Goal: Task Accomplishment & Management: Use online tool/utility

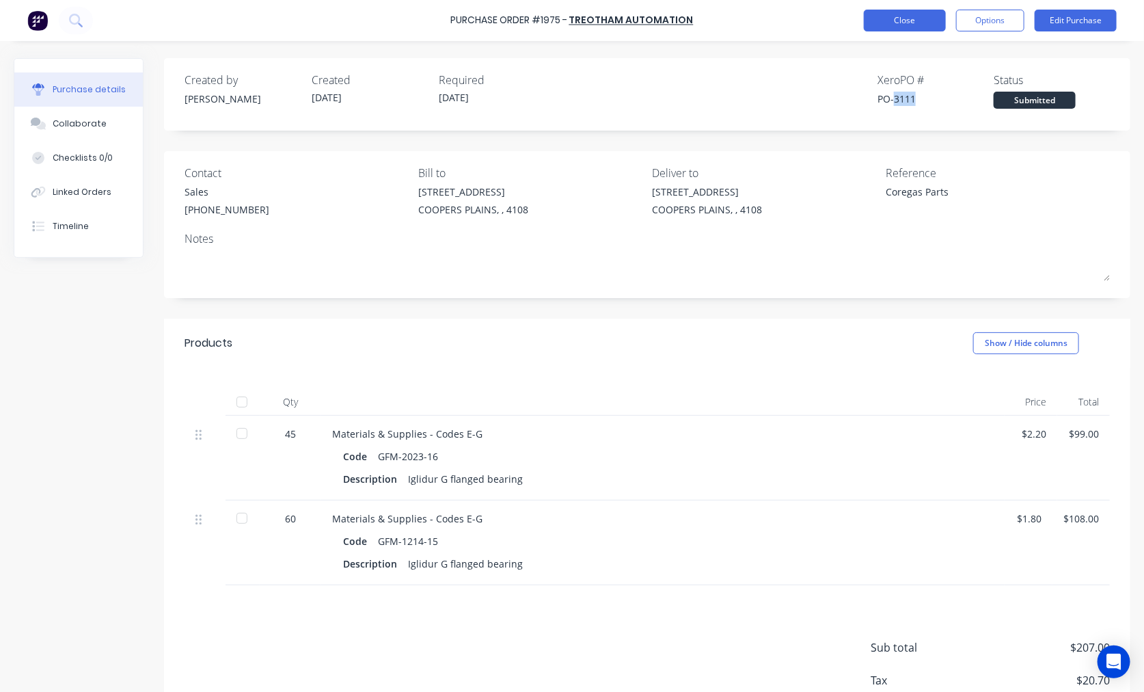
click at [921, 24] on button "Close" at bounding box center [905, 21] width 82 height 22
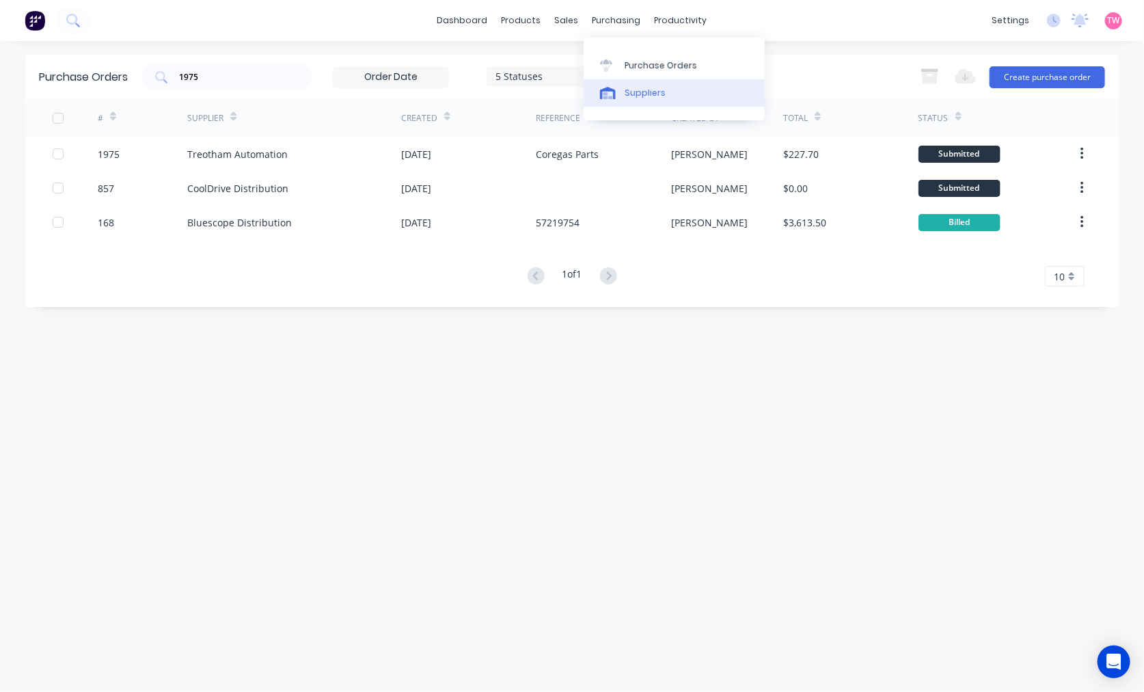
click at [651, 85] on link "Suppliers" at bounding box center [674, 92] width 181 height 27
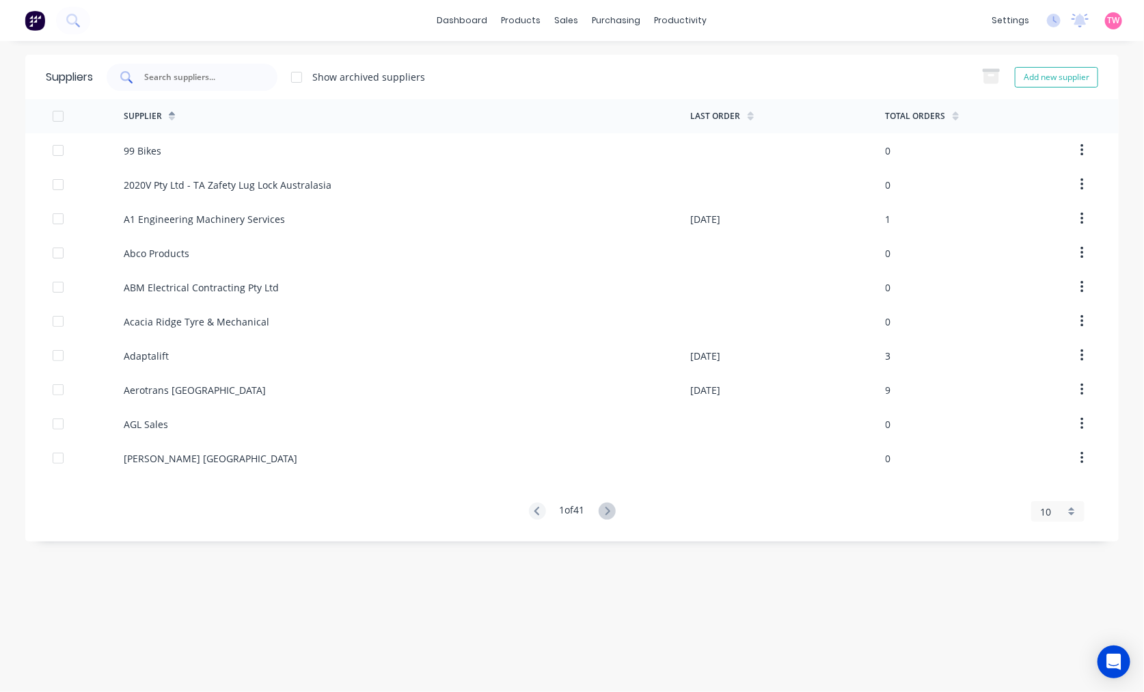
click at [235, 72] on input "text" at bounding box center [199, 77] width 113 height 14
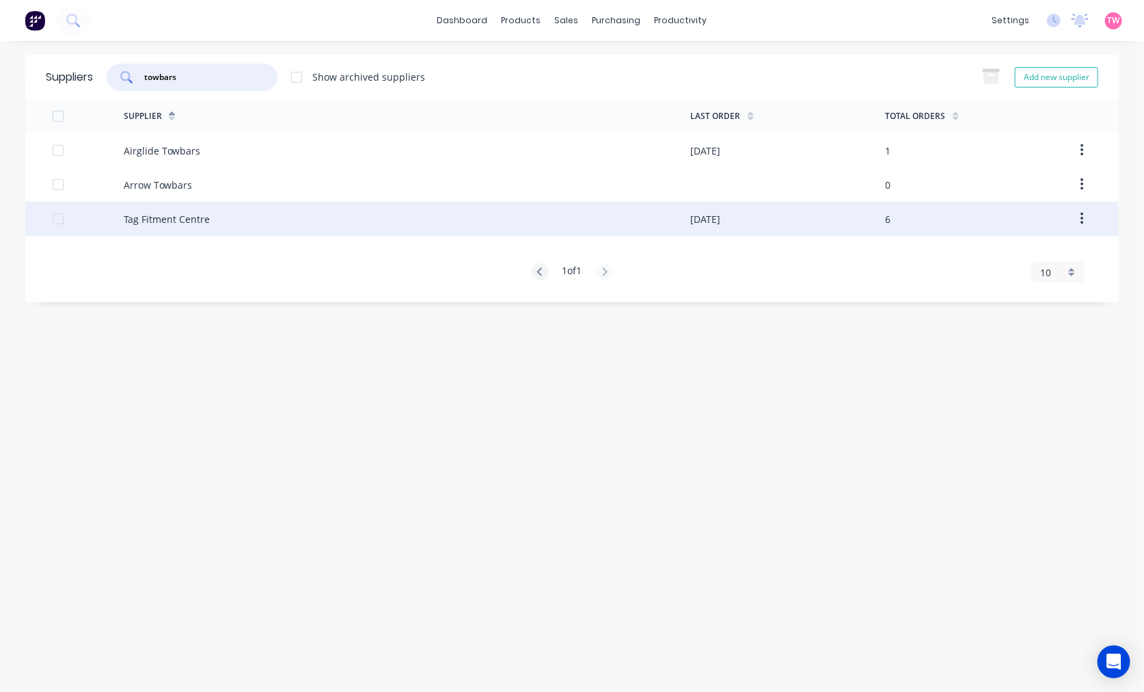
type input "towbars"
click at [165, 227] on div "Tag Fitment Centre" at bounding box center [407, 219] width 567 height 34
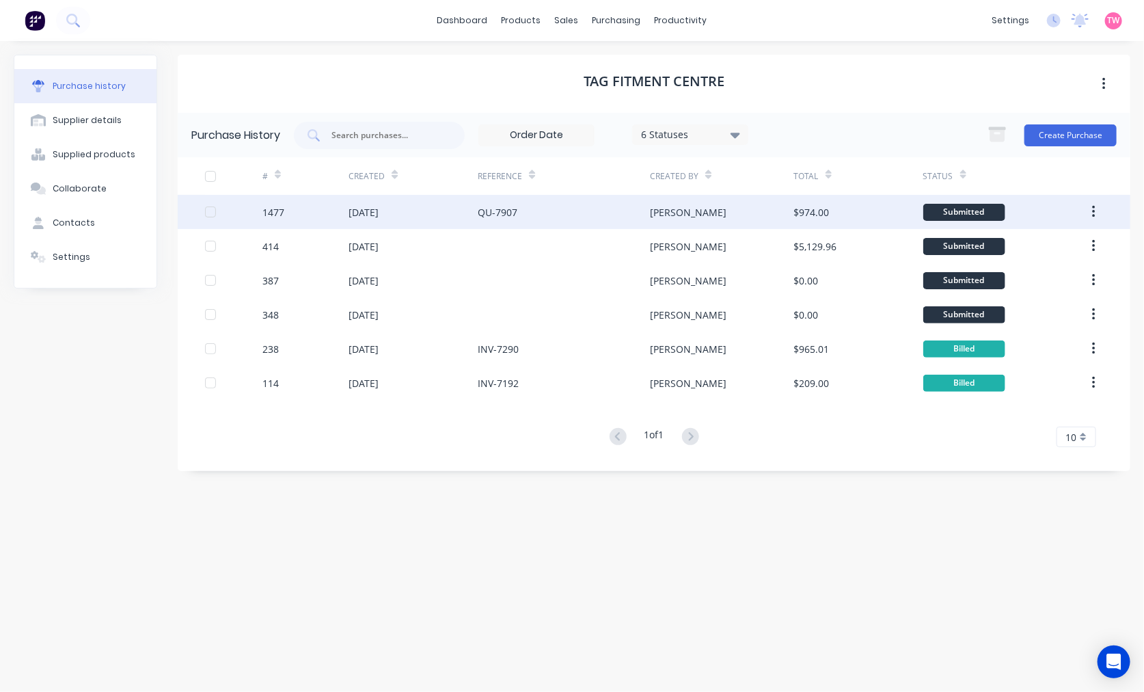
click at [360, 213] on div "[DATE]" at bounding box center [364, 212] width 30 height 14
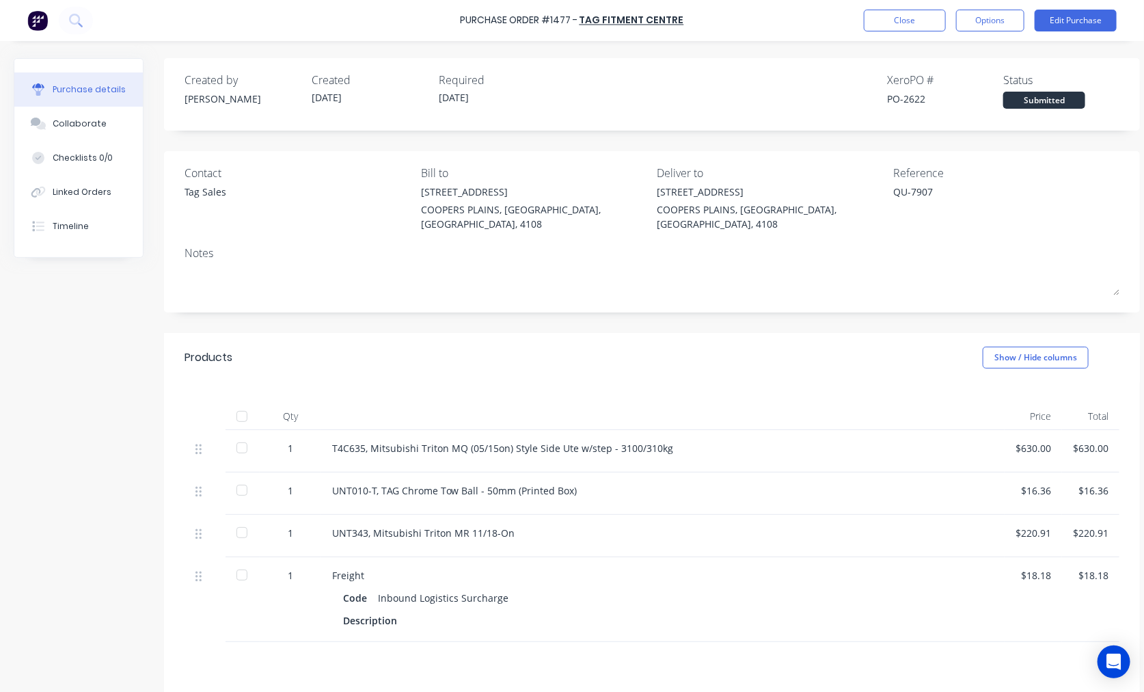
click at [72, 89] on div "Purchase details" at bounding box center [89, 89] width 73 height 12
click at [79, 116] on button "Collaborate" at bounding box center [78, 124] width 128 height 34
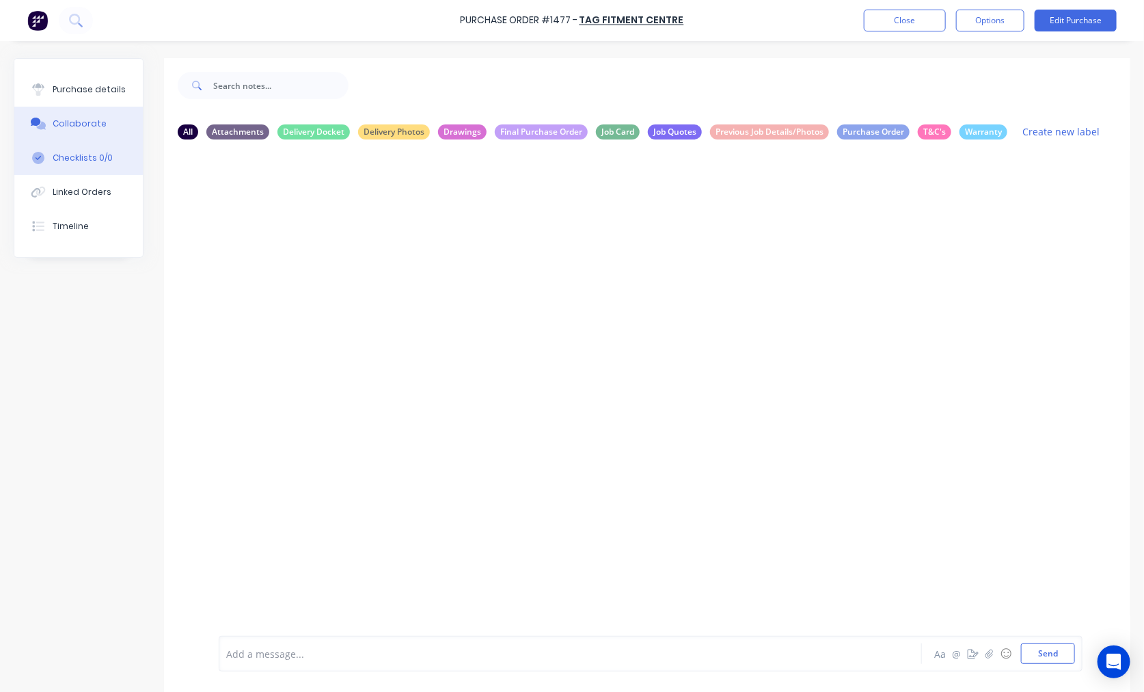
click at [79, 152] on div "Checklists 0/0" at bounding box center [83, 158] width 60 height 12
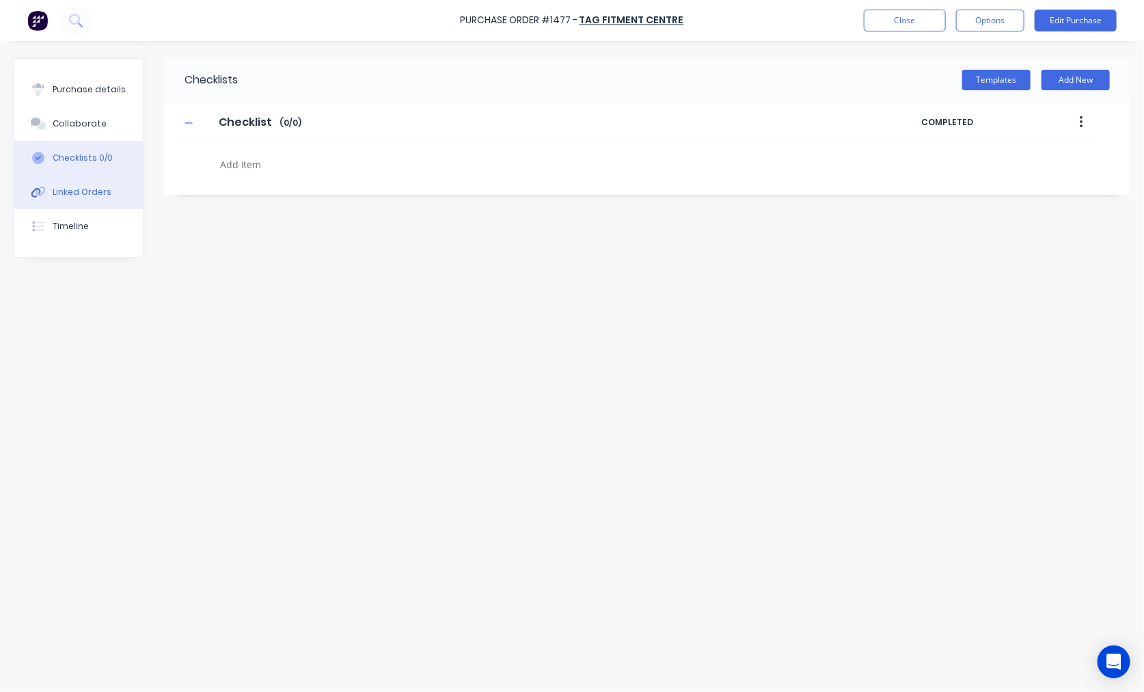
click at [86, 192] on div "Linked Orders" at bounding box center [82, 192] width 59 height 12
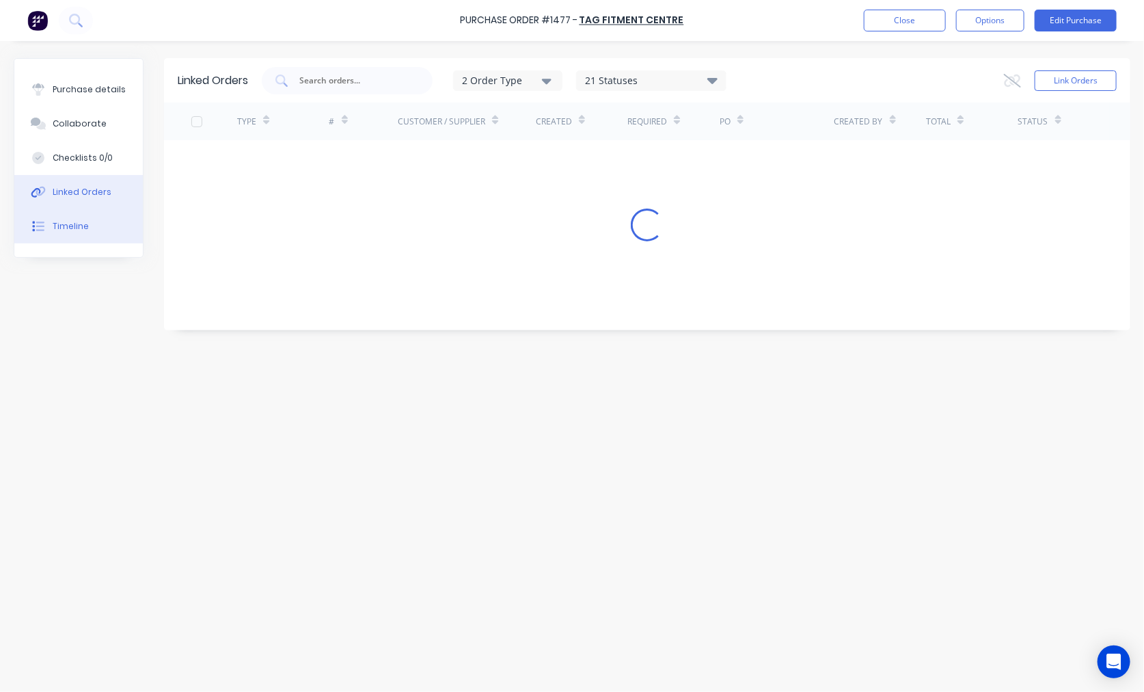
click at [60, 224] on div "Timeline" at bounding box center [71, 226] width 36 height 12
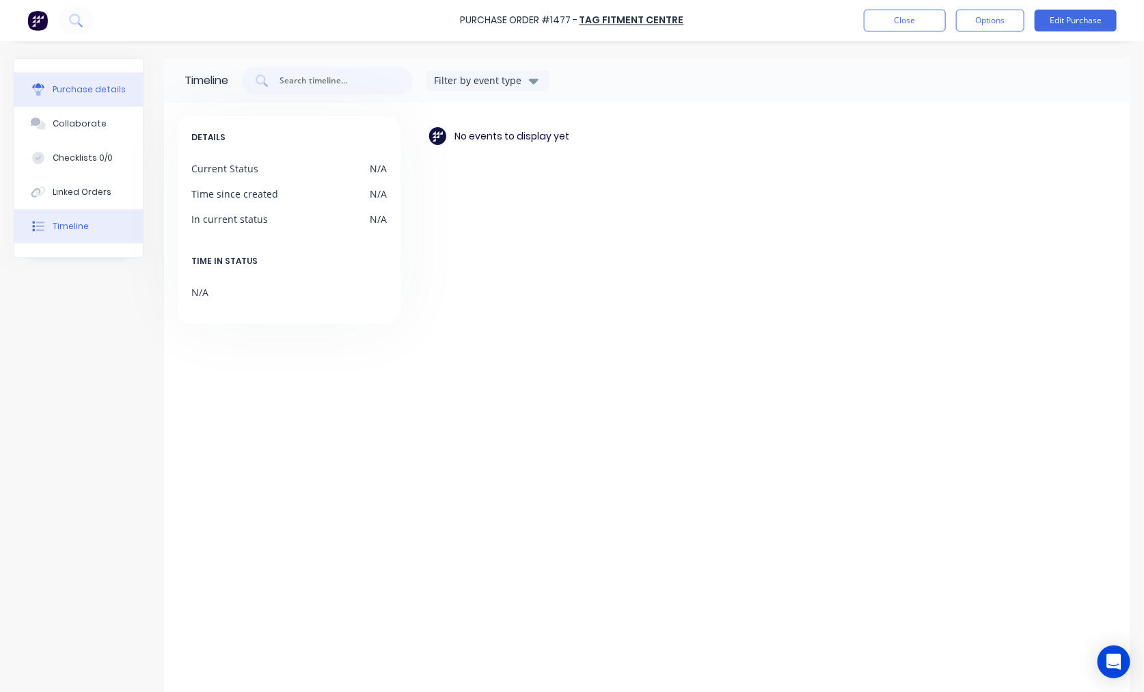
click at [73, 94] on div "Purchase details" at bounding box center [89, 89] width 73 height 12
type textarea "x"
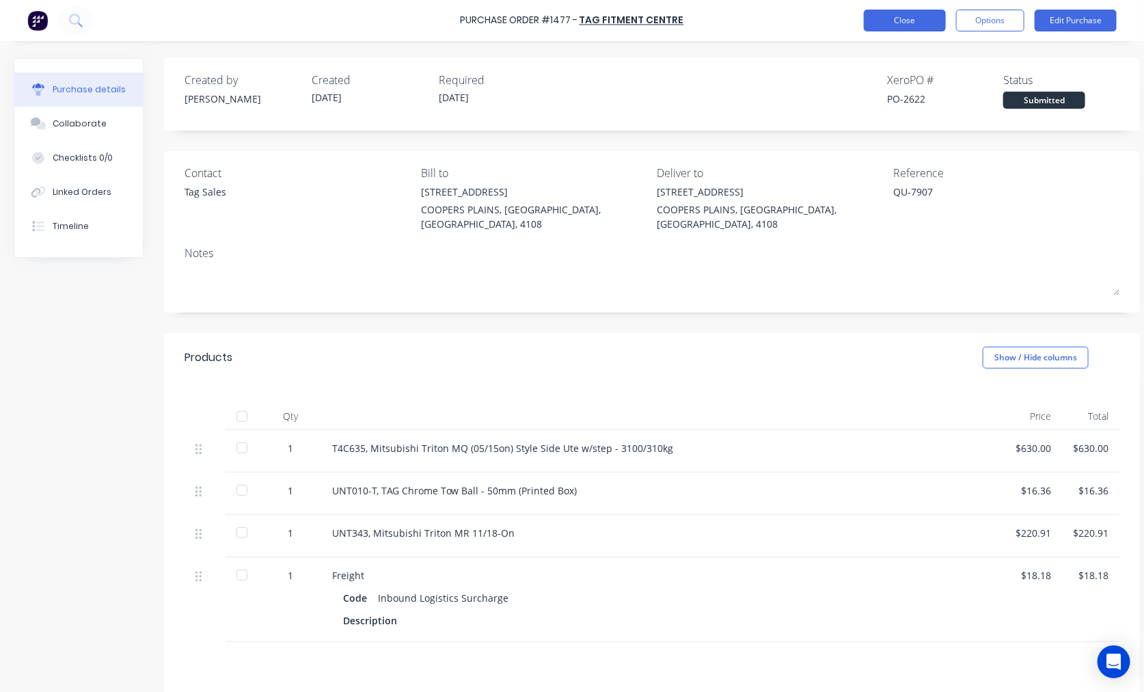
click at [873, 22] on button "Close" at bounding box center [905, 21] width 82 height 22
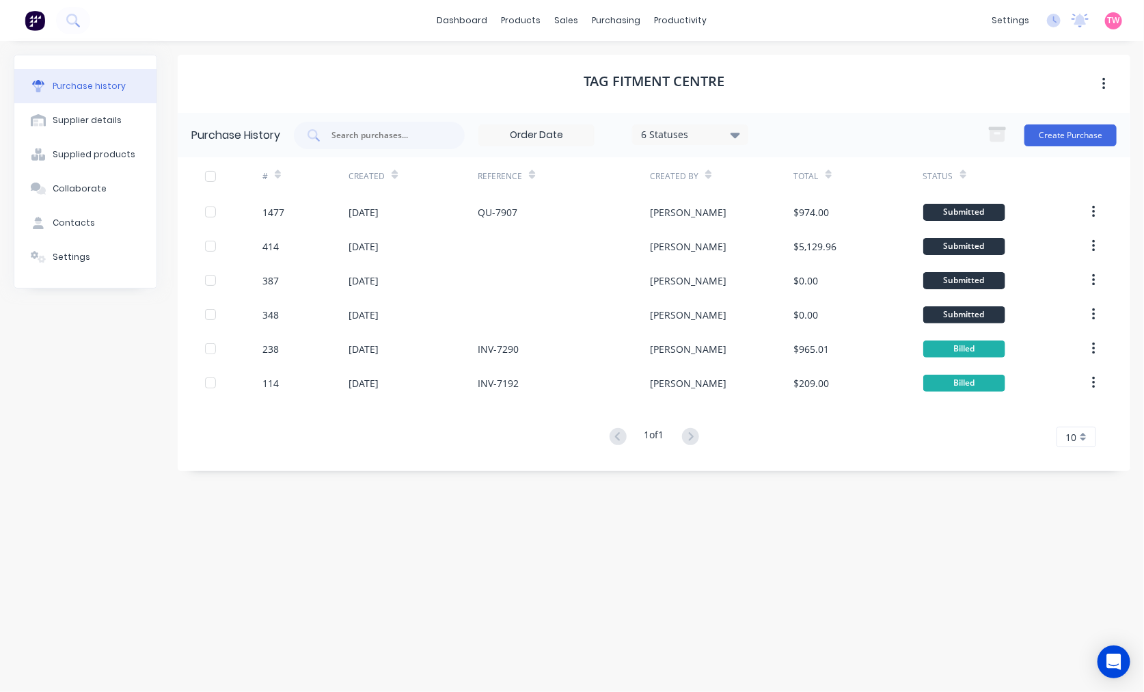
click at [36, 22] on img at bounding box center [35, 20] width 21 height 21
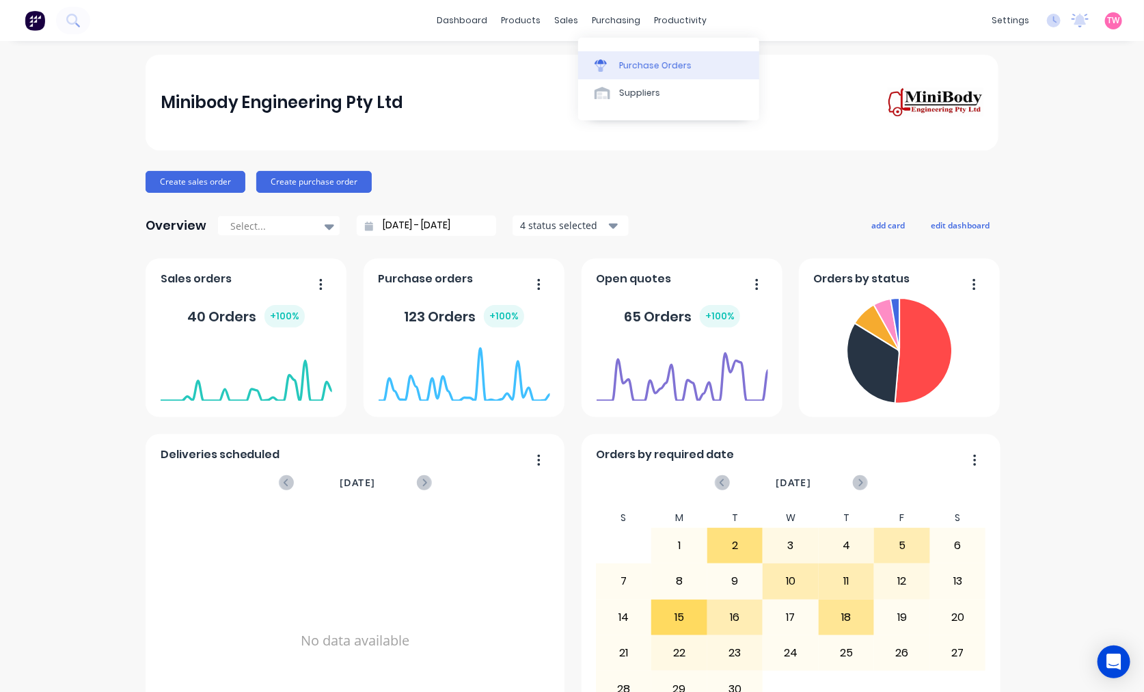
click at [655, 70] on div "Purchase Orders" at bounding box center [655, 65] width 72 height 12
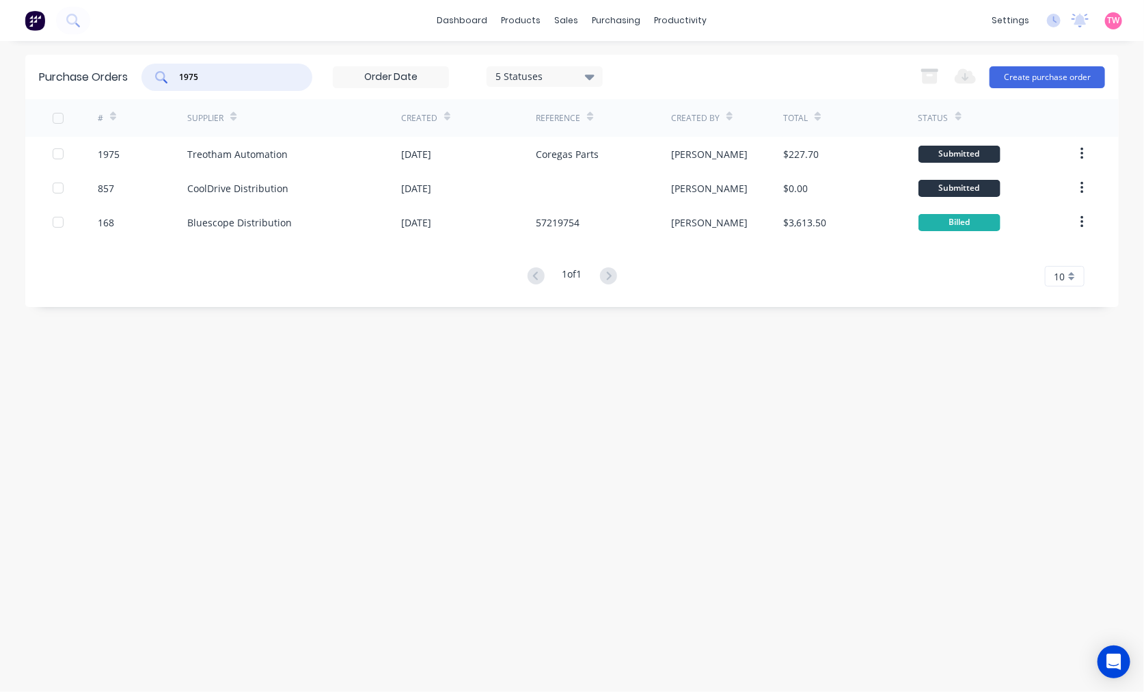
drag, startPoint x: 244, startPoint y: 75, endPoint x: 160, endPoint y: 72, distance: 84.1
click at [161, 72] on div "1975" at bounding box center [226, 77] width 171 height 27
paste input "0"
type input "1970"
click at [1028, 79] on button "Create purchase order" at bounding box center [1047, 77] width 115 height 22
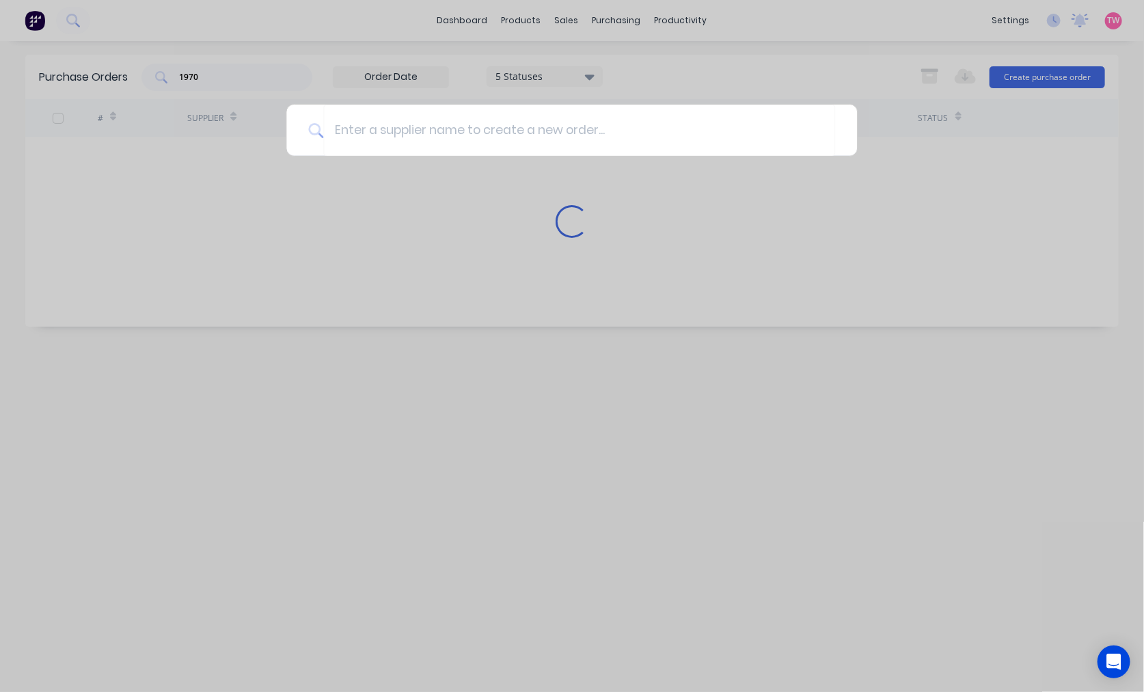
click at [652, 70] on div at bounding box center [572, 346] width 1144 height 692
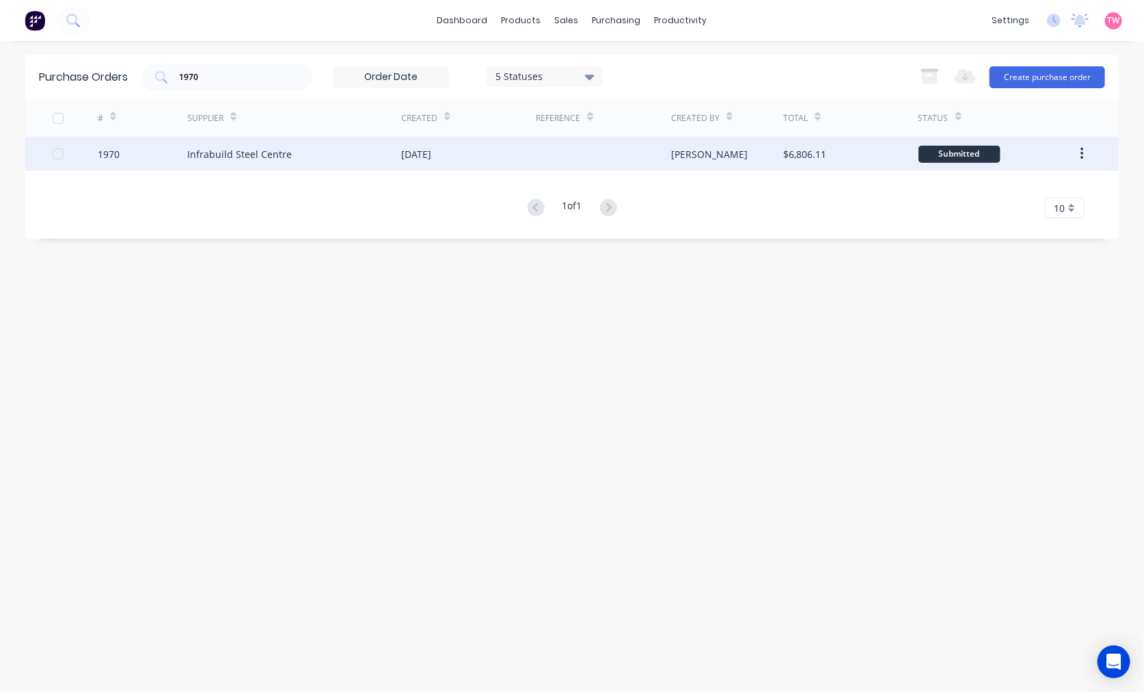
click at [154, 152] on div "1970" at bounding box center [143, 154] width 90 height 34
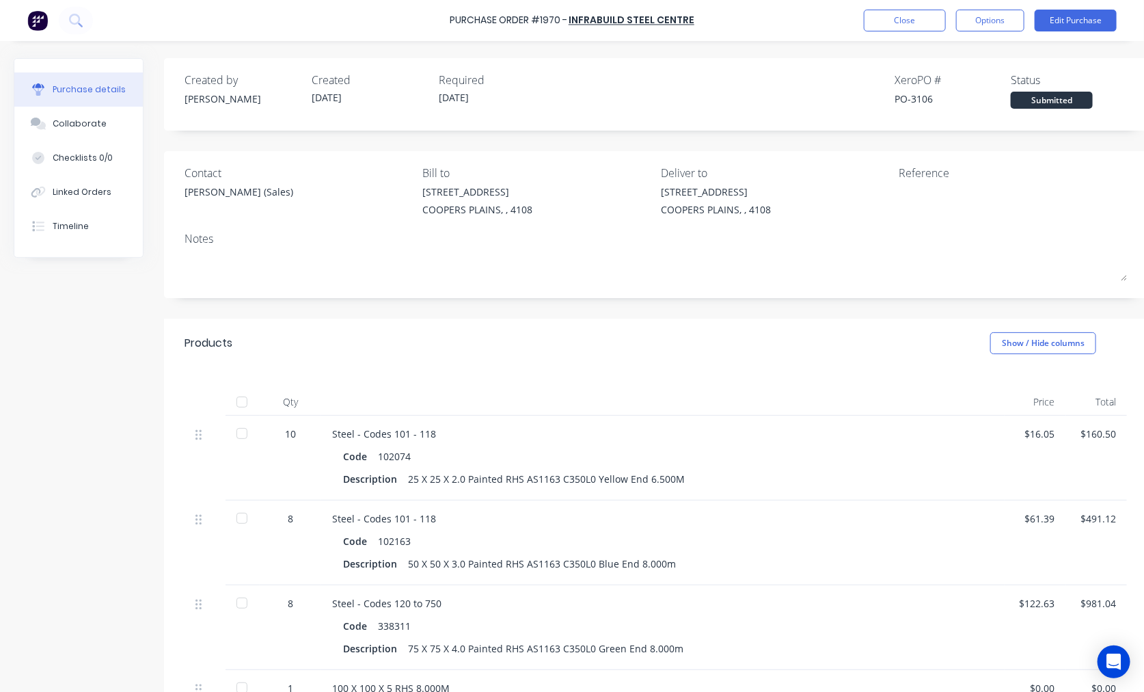
click at [243, 400] on div at bounding box center [241, 401] width 27 height 27
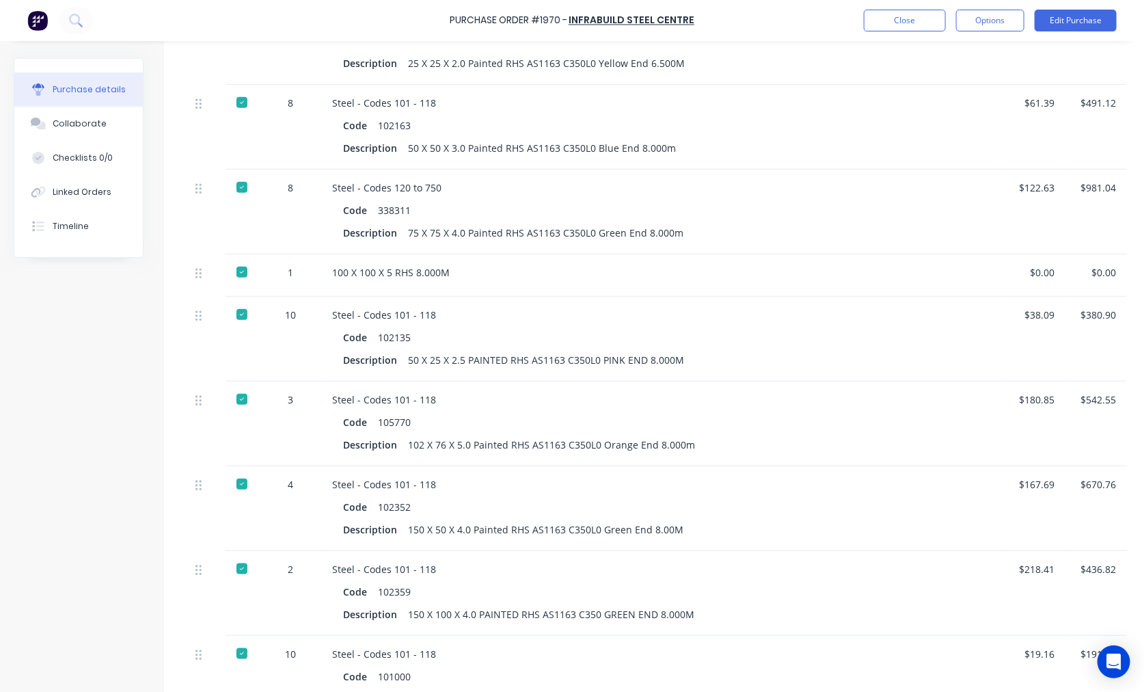
scroll to position [379, 0]
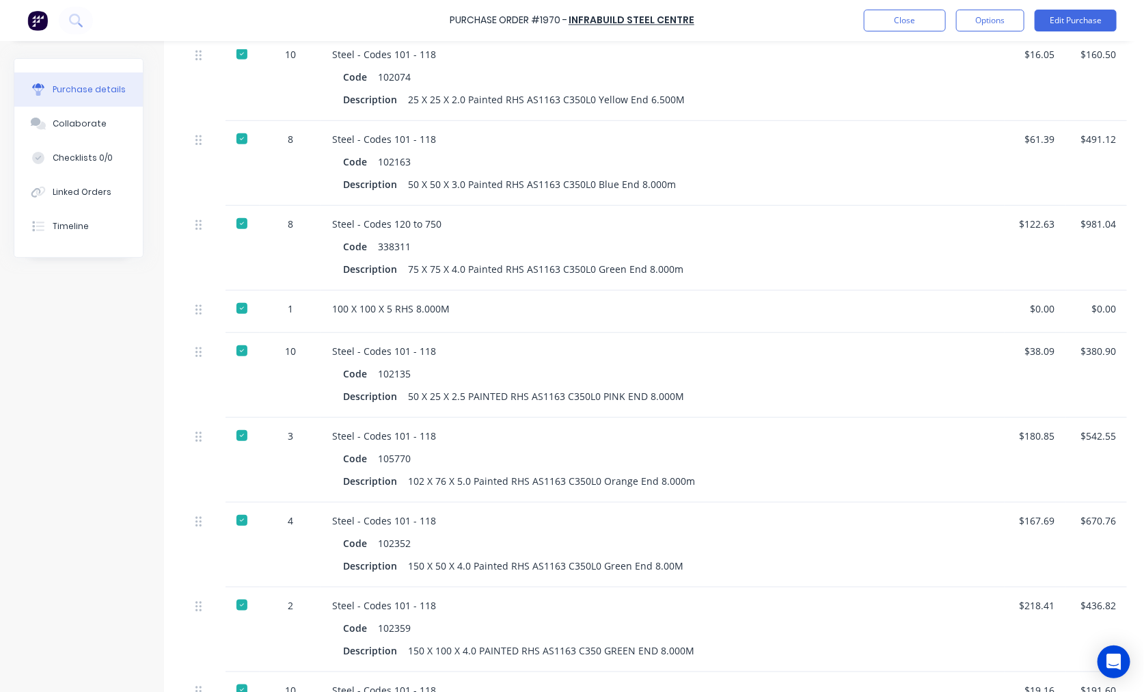
click at [243, 311] on div at bounding box center [241, 308] width 27 height 27
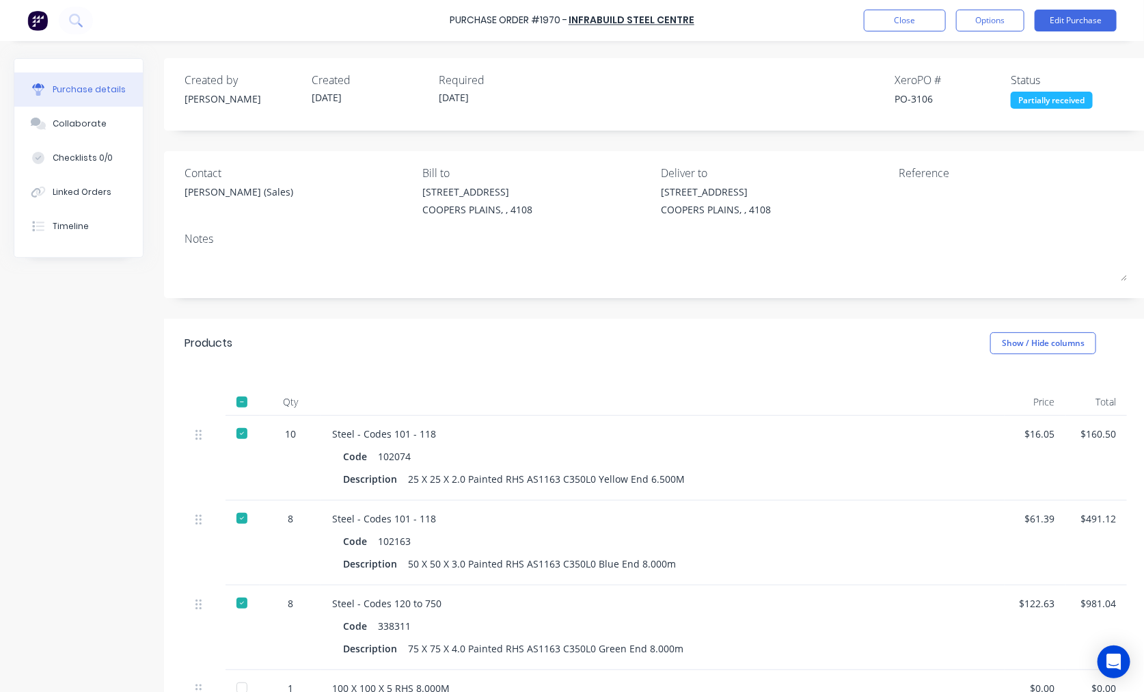
click at [919, 99] on div "PO-3106" at bounding box center [953, 99] width 116 height 14
copy div "3106"
